Goal: Task Accomplishment & Management: Manage account settings

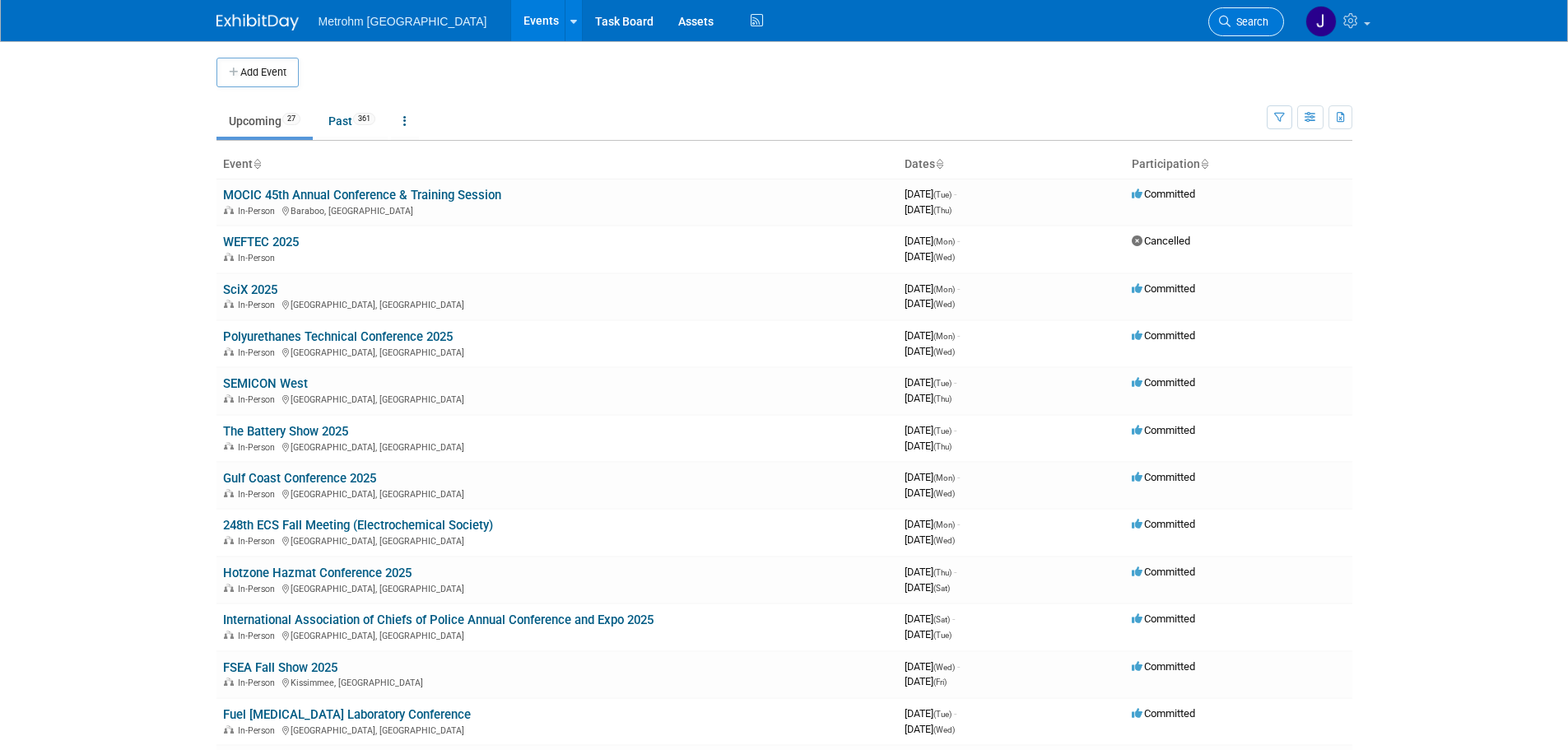
click at [1246, 32] on link "Search" at bounding box center [1246, 21] width 75 height 29
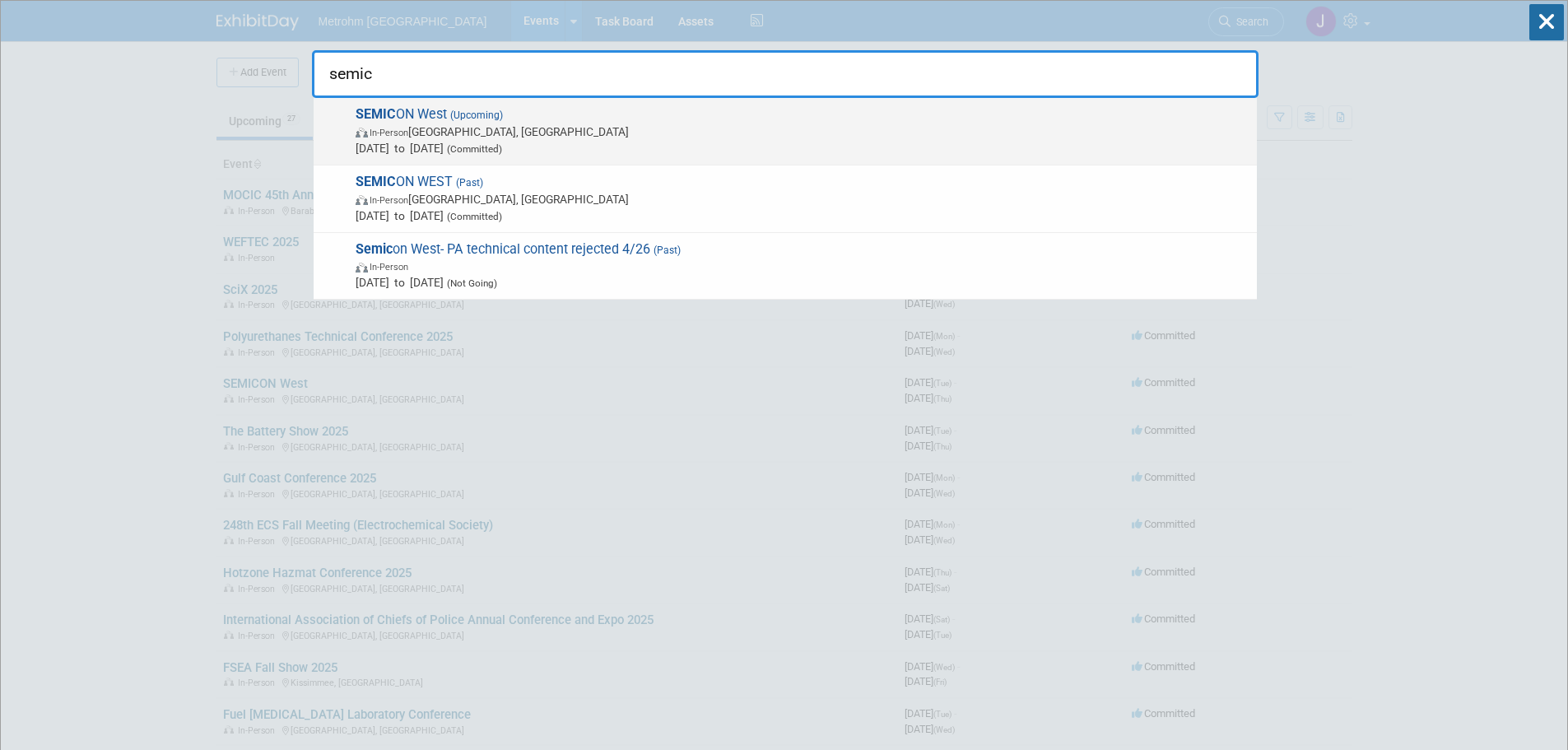
type input "semic"
click at [753, 138] on span "In-Person [GEOGRAPHIC_DATA], [GEOGRAPHIC_DATA]" at bounding box center [802, 132] width 893 height 17
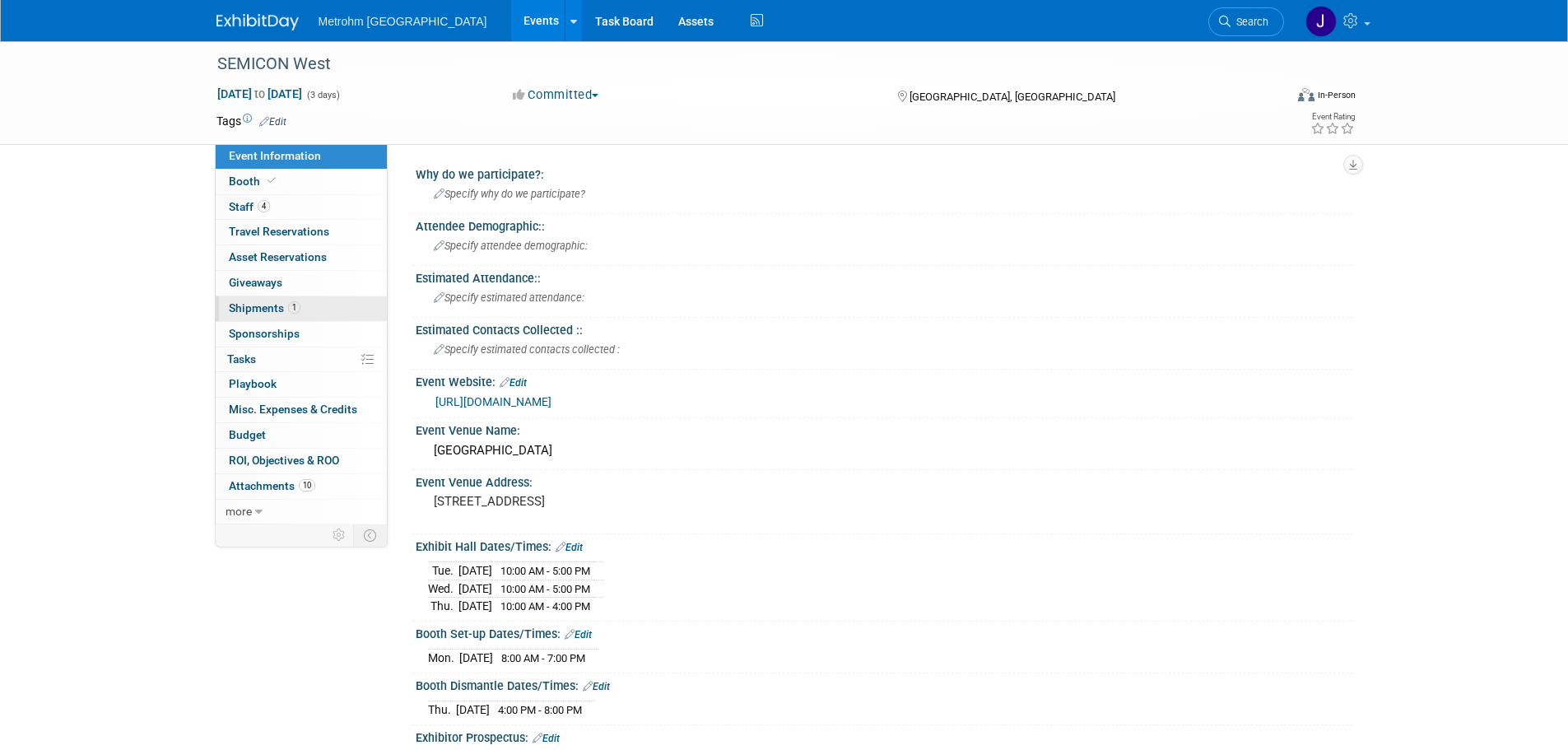
click at [303, 312] on link "1 Shipments 1" at bounding box center [301, 308] width 171 height 25
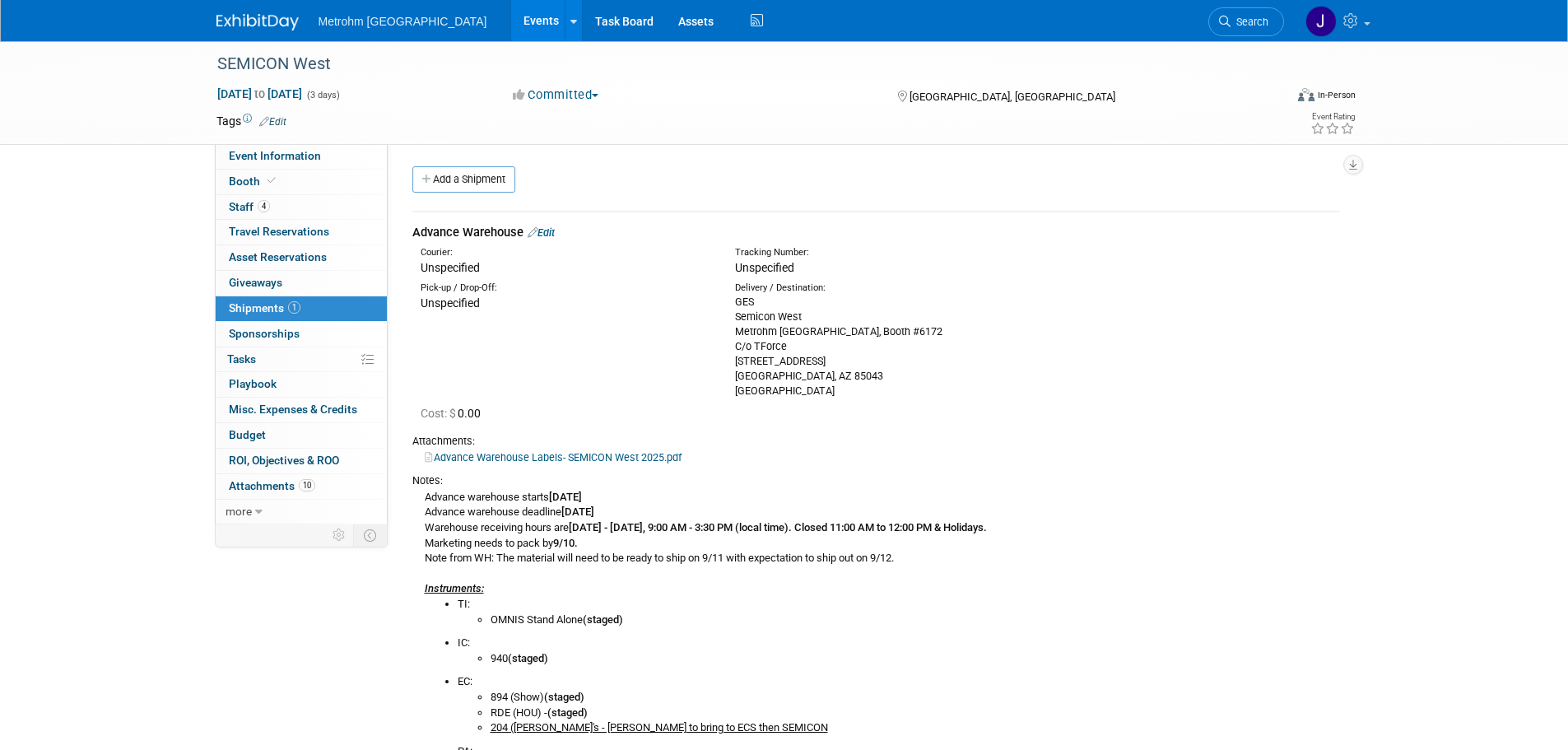
click at [551, 229] on link "Edit" at bounding box center [540, 232] width 27 height 12
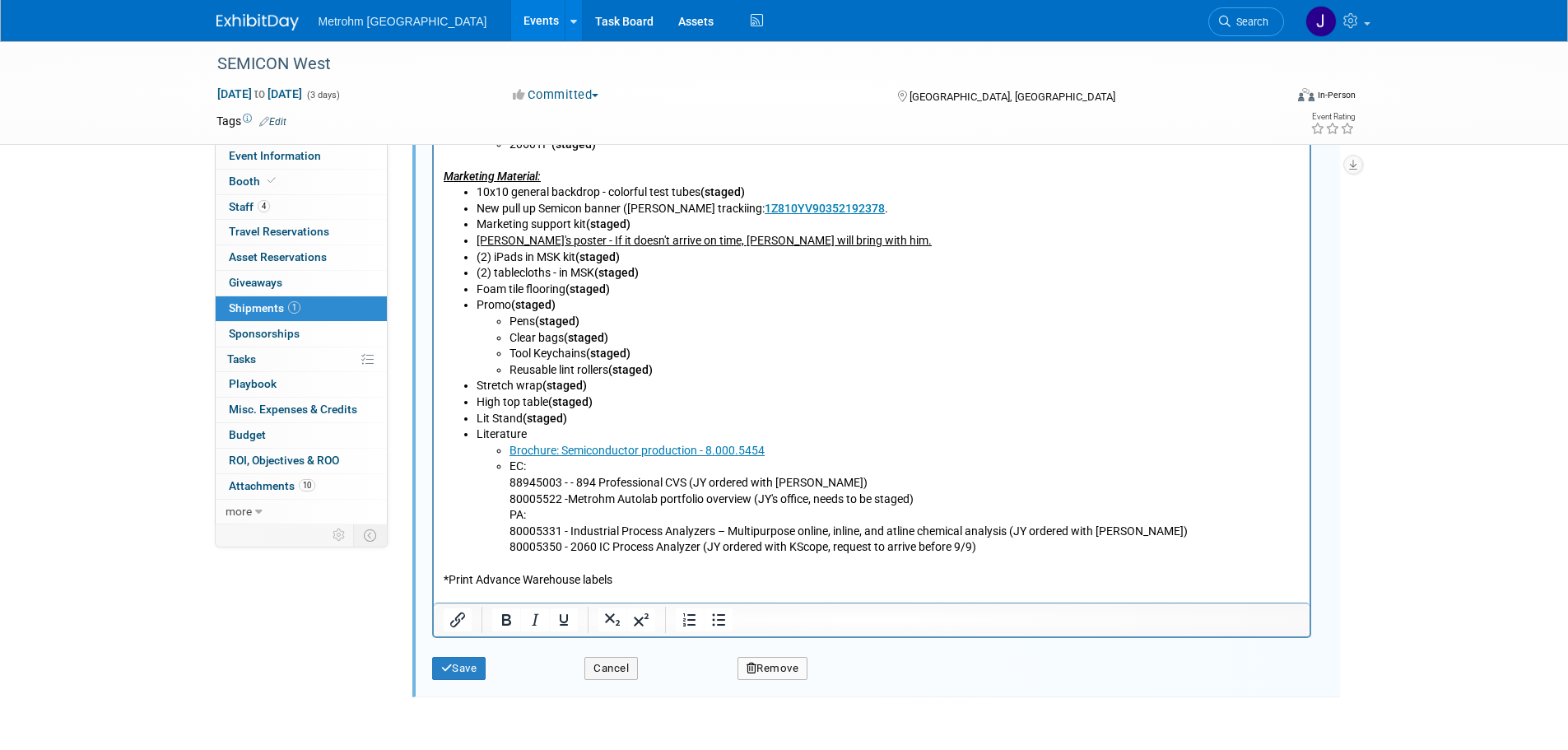
scroll to position [1013, 0]
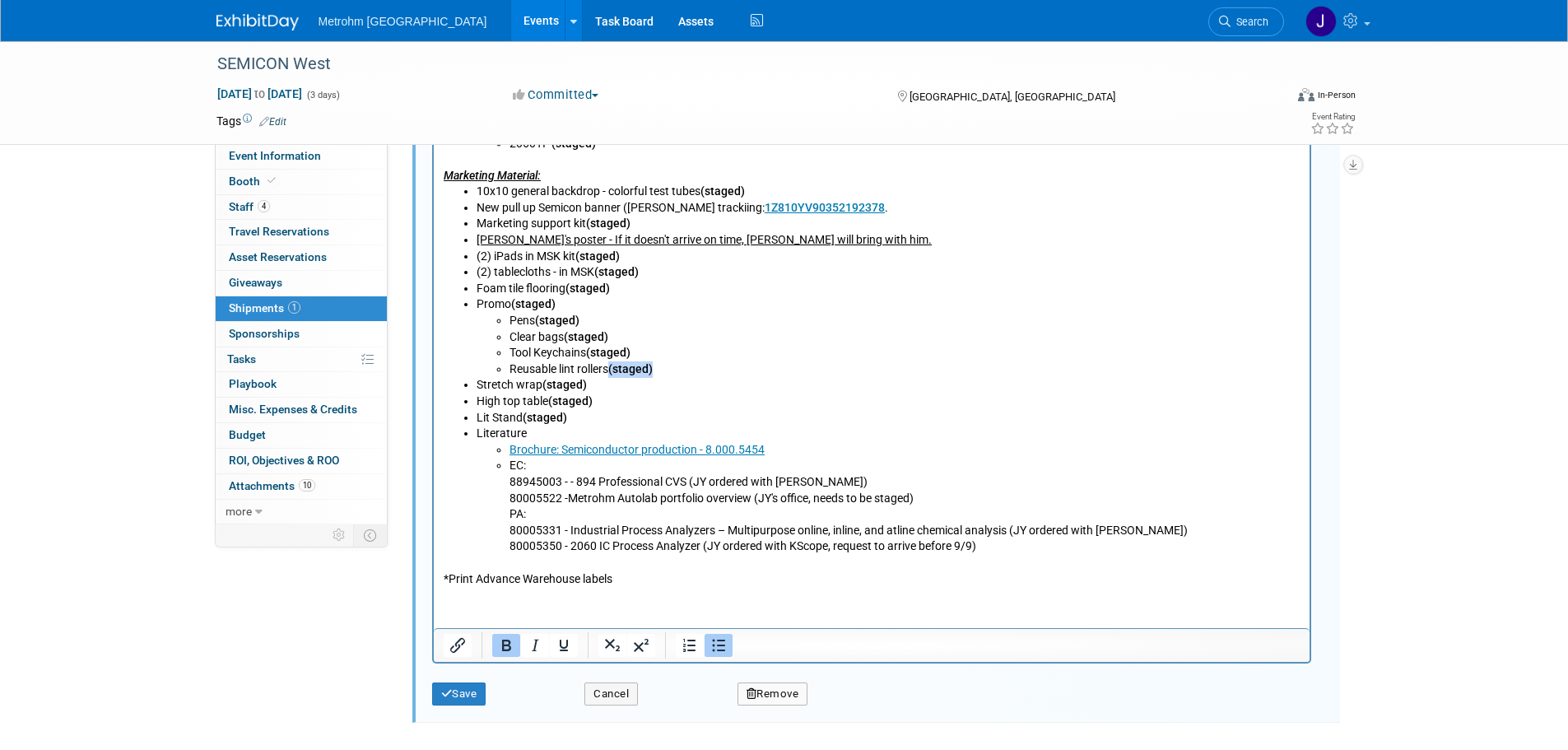
drag, startPoint x: 661, startPoint y: 375, endPoint x: 612, endPoint y: 372, distance: 49.1
click at [612, 372] on li "Reusable lint rollers (staged)" at bounding box center [904, 370] width 791 height 17
copy b "(staged)"
drag, startPoint x: 927, startPoint y: 498, endPoint x: 764, endPoint y: 503, distance: 163.1
click at [764, 503] on li "EC: 88945003 - - 894 Professional CVS (JY ordered with M. Dickinson) 80005522 -…" at bounding box center [904, 507] width 791 height 97
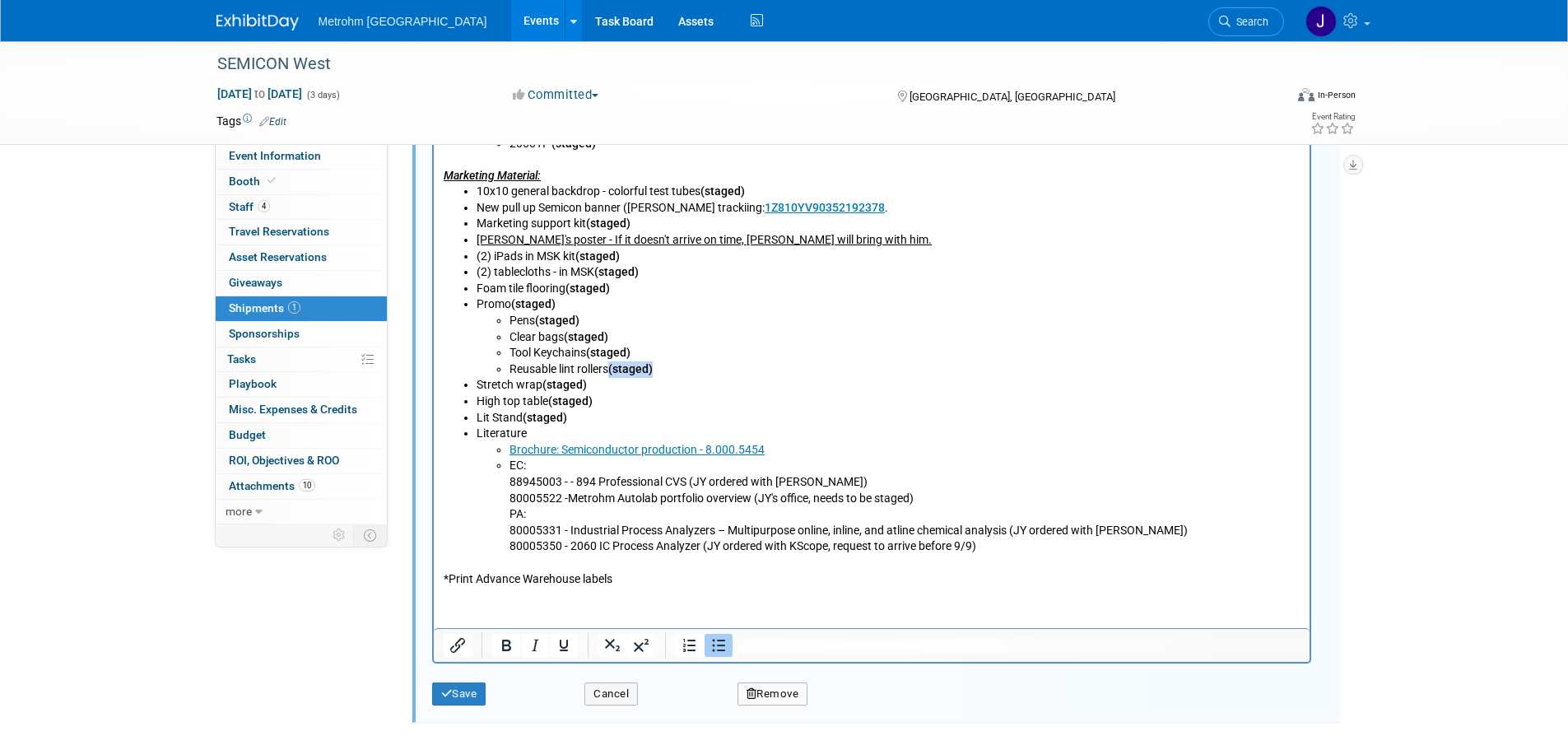
paste body "Rich Text Area. Press ALT-0 for help."
click at [815, 452] on li "Brochure: Semiconductor production - 8.000.5454" at bounding box center [904, 451] width 791 height 17
drag, startPoint x: 1004, startPoint y: 546, endPoint x: 713, endPoint y: 555, distance: 291.1
click at [713, 555] on li "EC: 88945003 - - 894 Professional CVS (JY ordered with M. Dickinson) 80005522 -…" at bounding box center [904, 507] width 791 height 97
click at [1194, 530] on li "EC: 88945003 - - 894 Professional CVS (JY ordered with M. Dickinson) 80005522 -…" at bounding box center [904, 507] width 791 height 97
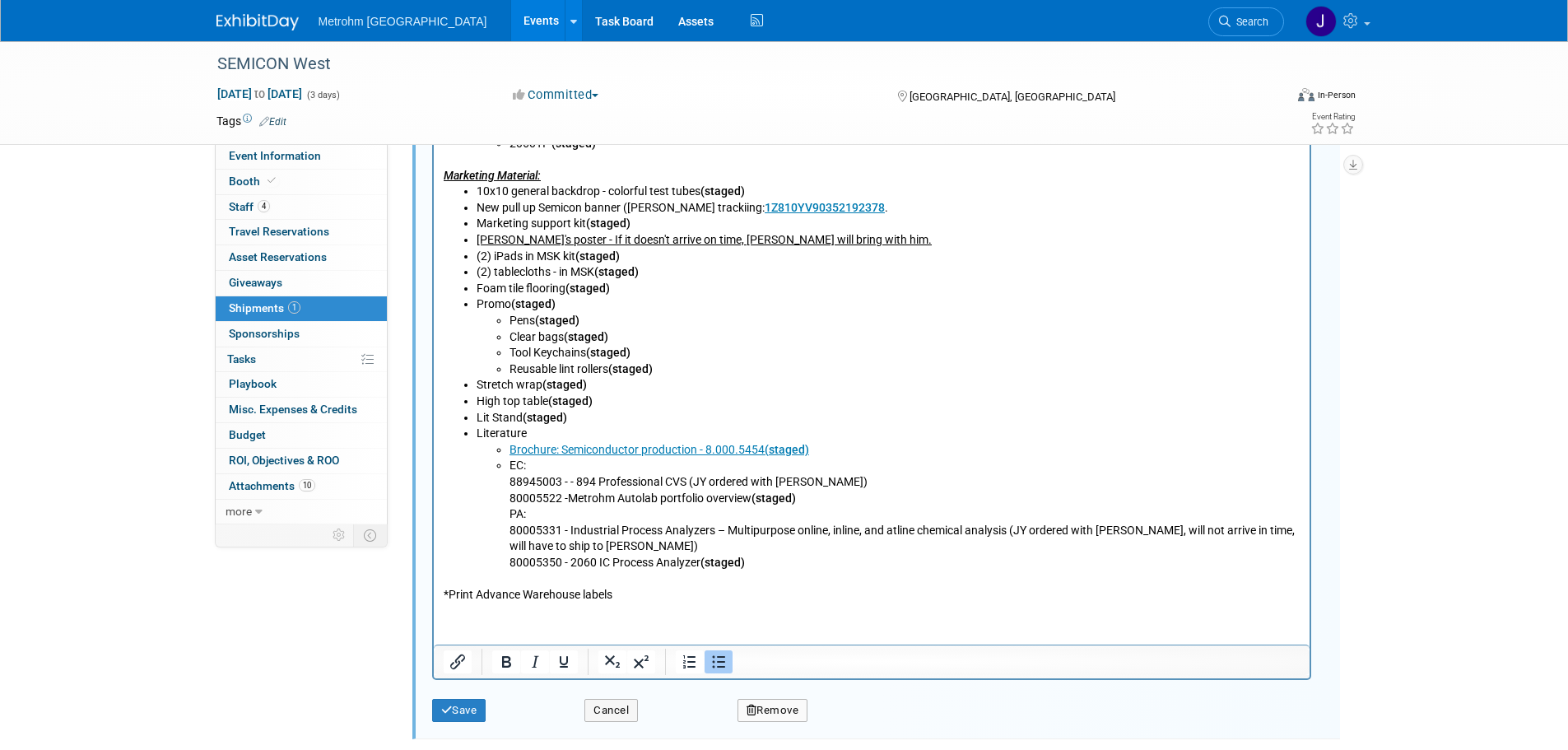
drag, startPoint x: 688, startPoint y: 542, endPoint x: 522, endPoint y: 537, distance: 166.1
click at [522, 537] on li "EC: 88945003 - - 894 Professional CVS (JY ordered with M. Dickinson) 80005522 -…" at bounding box center [904, 515] width 791 height 113
click at [563, 655] on icon "Underline" at bounding box center [564, 662] width 20 height 20
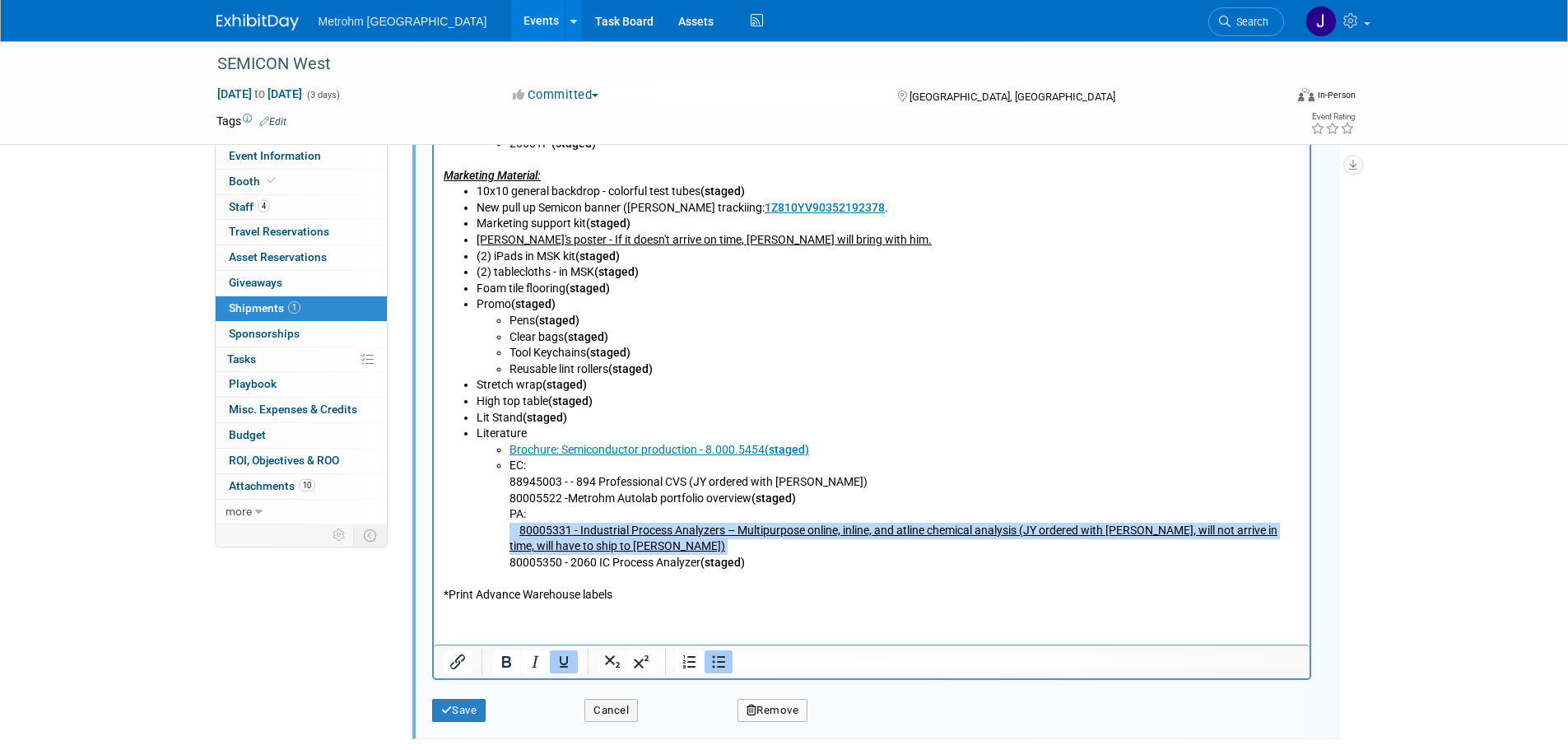
click at [719, 542] on li "EC: 88945003 - - 894 Professional CVS (JY ordered with M. Dickinson) 80005522 -…" at bounding box center [904, 515] width 791 height 113
click at [702, 552] on li "EC: 88945003 - - 894 Professional CVS (JY ordered with M. Dickinson) 80005522 -…" at bounding box center [904, 515] width 791 height 113
drag, startPoint x: 699, startPoint y: 552, endPoint x: 1187, endPoint y: 535, distance: 488.3
click at [1187, 535] on li "EC: 88945003 - - 894 Professional CVS (JY ordered with M. Dickinson) 80005522 -…" at bounding box center [904, 515] width 791 height 113
copy u "will not arrive in time, will have to ship to Chris Copeland)"
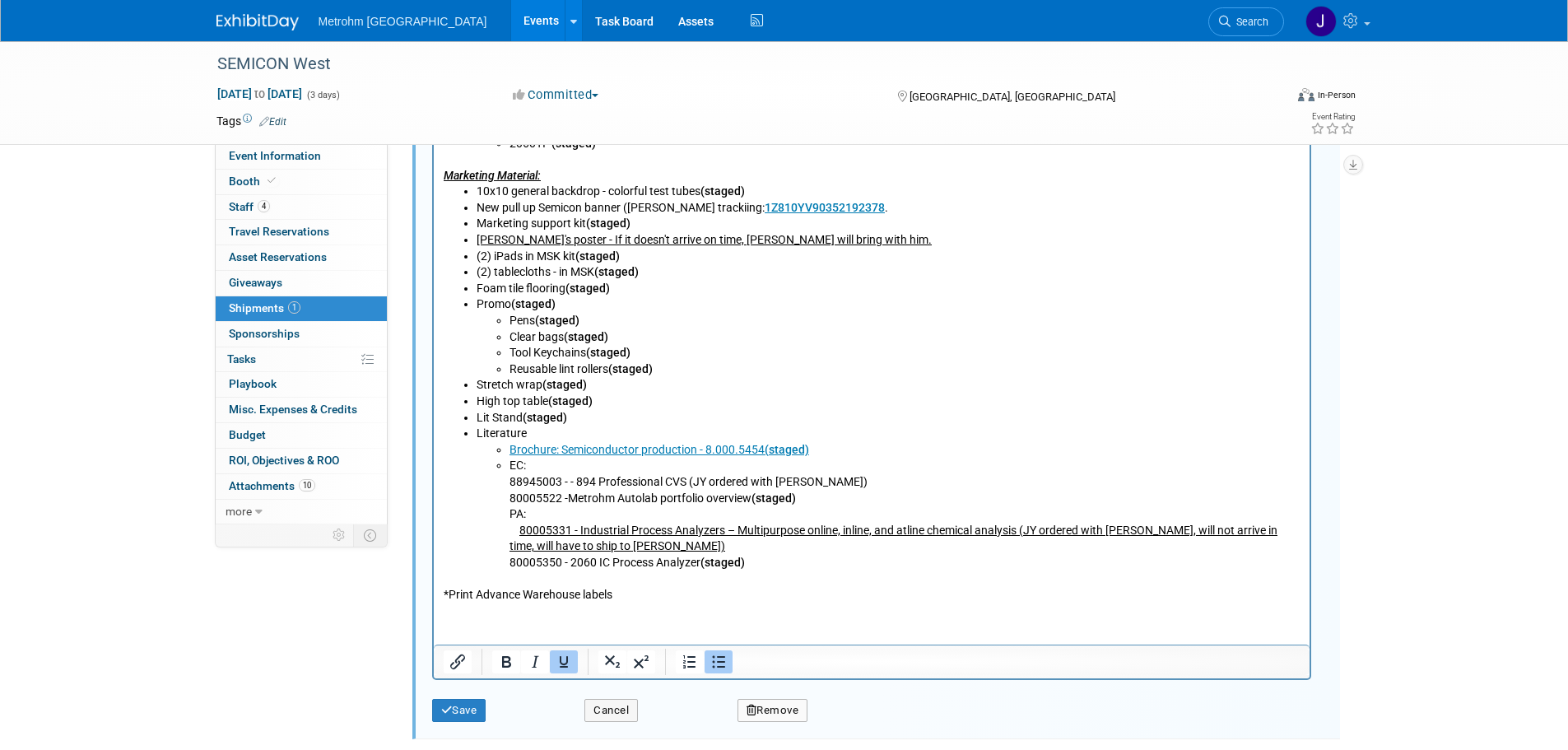
click at [877, 481] on li "EC: 88945003 - - 894 Professional CVS (JY ordered with M. Dickinson) 80005522 -…" at bounding box center [904, 515] width 791 height 113
drag, startPoint x: 1128, startPoint y: 483, endPoint x: 518, endPoint y: 483, distance: 610.0
click at [518, 483] on li "EC: 88945003 - - 894 Professional CVS (JY ordered with M. Dickinson, will not a…" at bounding box center [904, 515] width 791 height 113
click at [557, 660] on icon "Underline" at bounding box center [564, 662] width 20 height 20
click at [1047, 573] on p "*Print Advance Warehouse labels" at bounding box center [871, 588] width 857 height 32
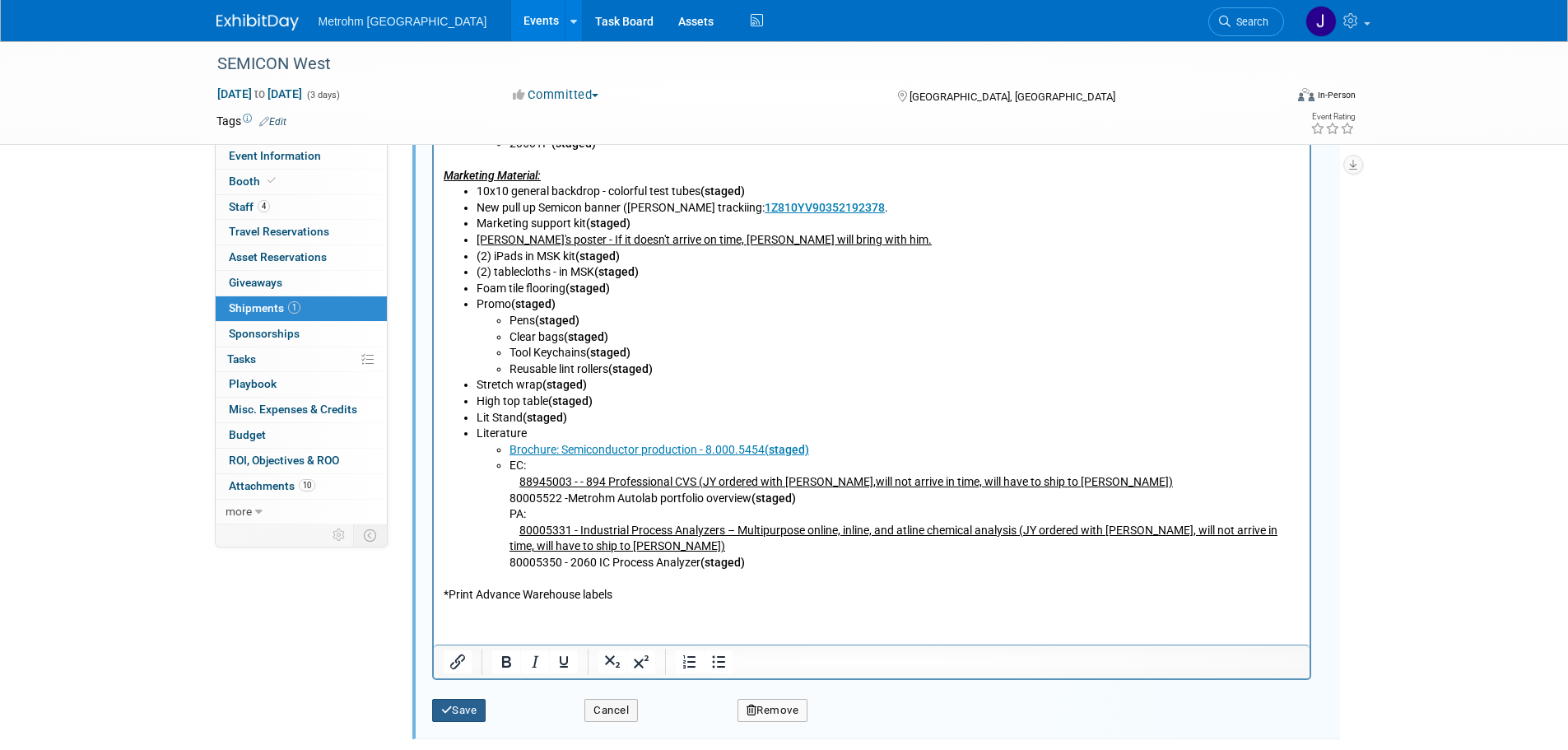
click at [482, 712] on button "Save" at bounding box center [459, 709] width 55 height 23
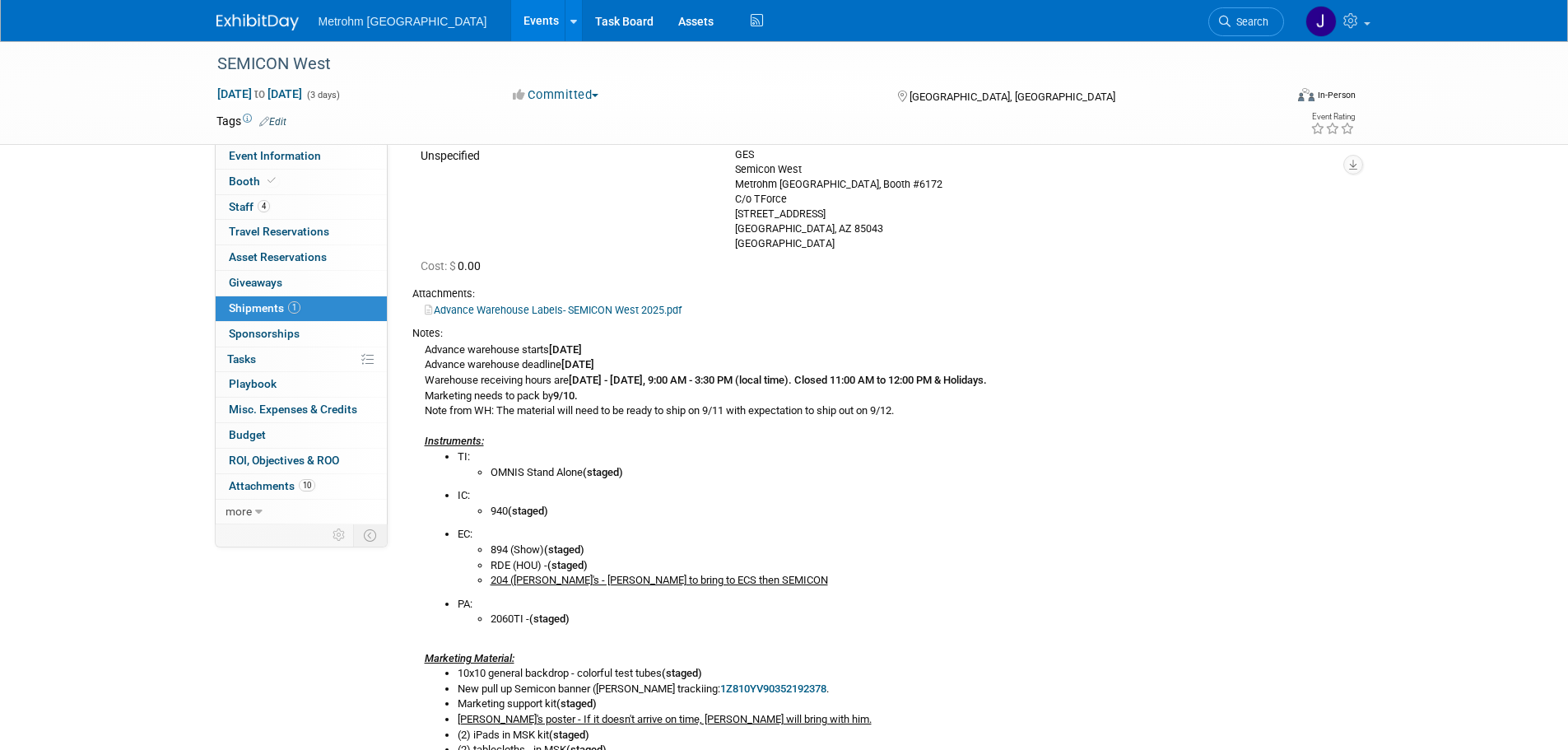
scroll to position [0, 0]
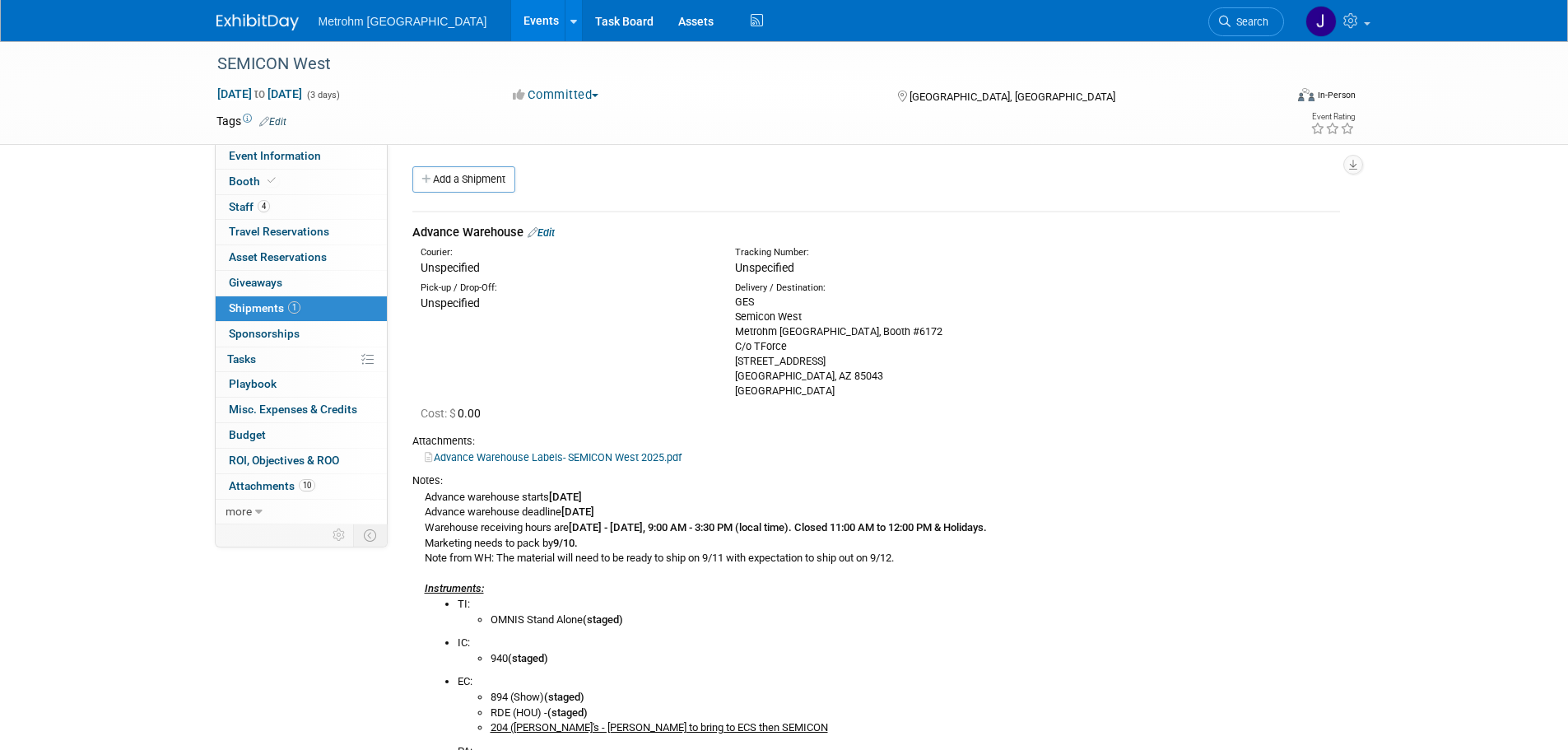
click at [250, 21] on img at bounding box center [257, 22] width 82 height 17
